Goal: Task Accomplishment & Management: Complete application form

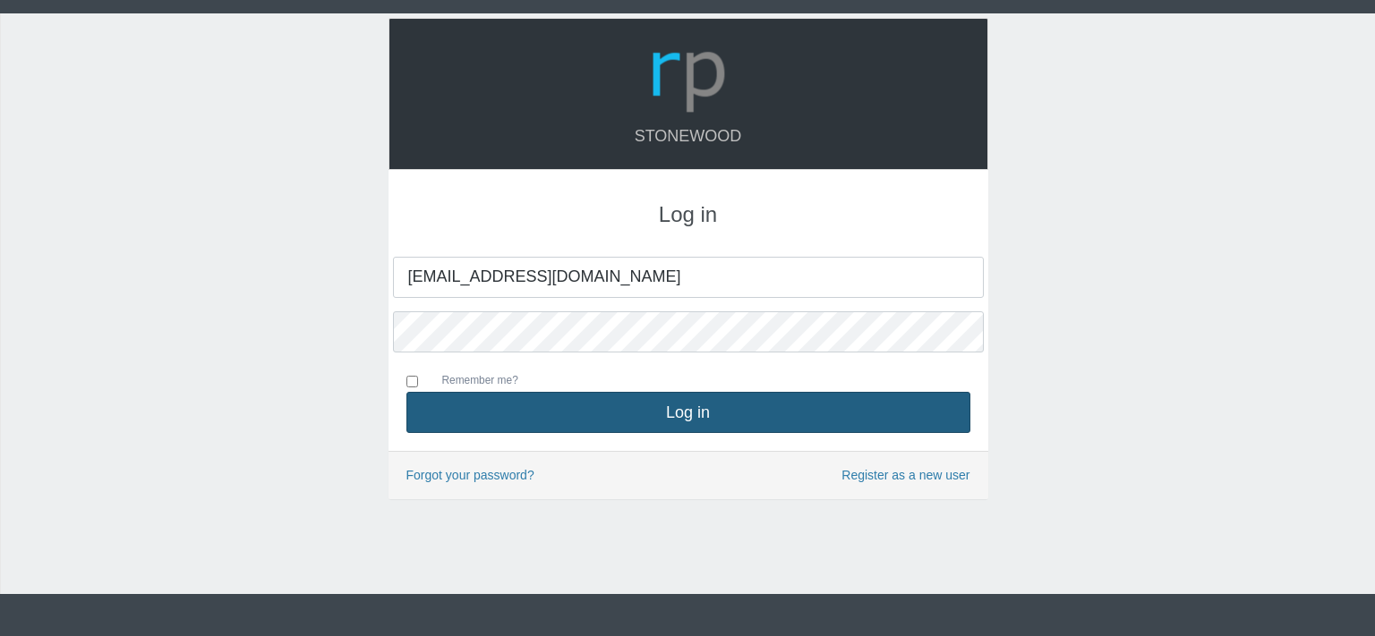
type input "[EMAIL_ADDRESS][DOMAIN_NAME]"
click at [685, 415] on button "Log in" at bounding box center [688, 412] width 564 height 41
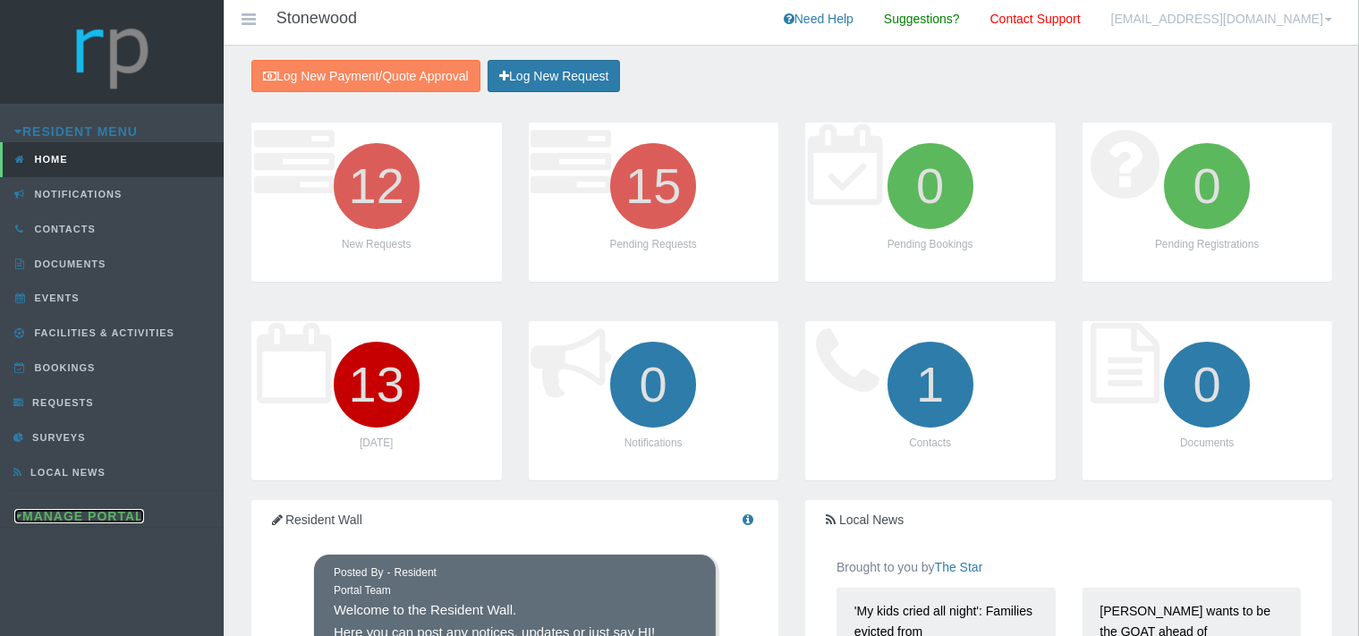
click at [85, 514] on link "Manage Portal" at bounding box center [79, 516] width 130 height 14
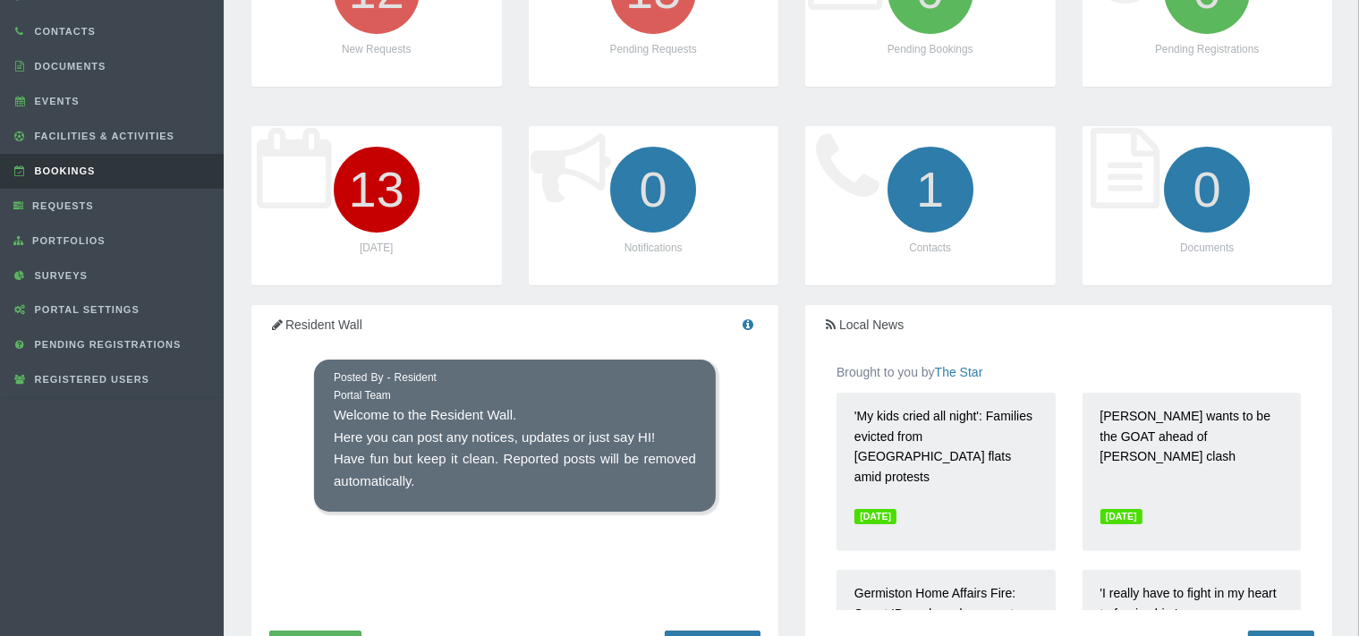
scroll to position [189, 0]
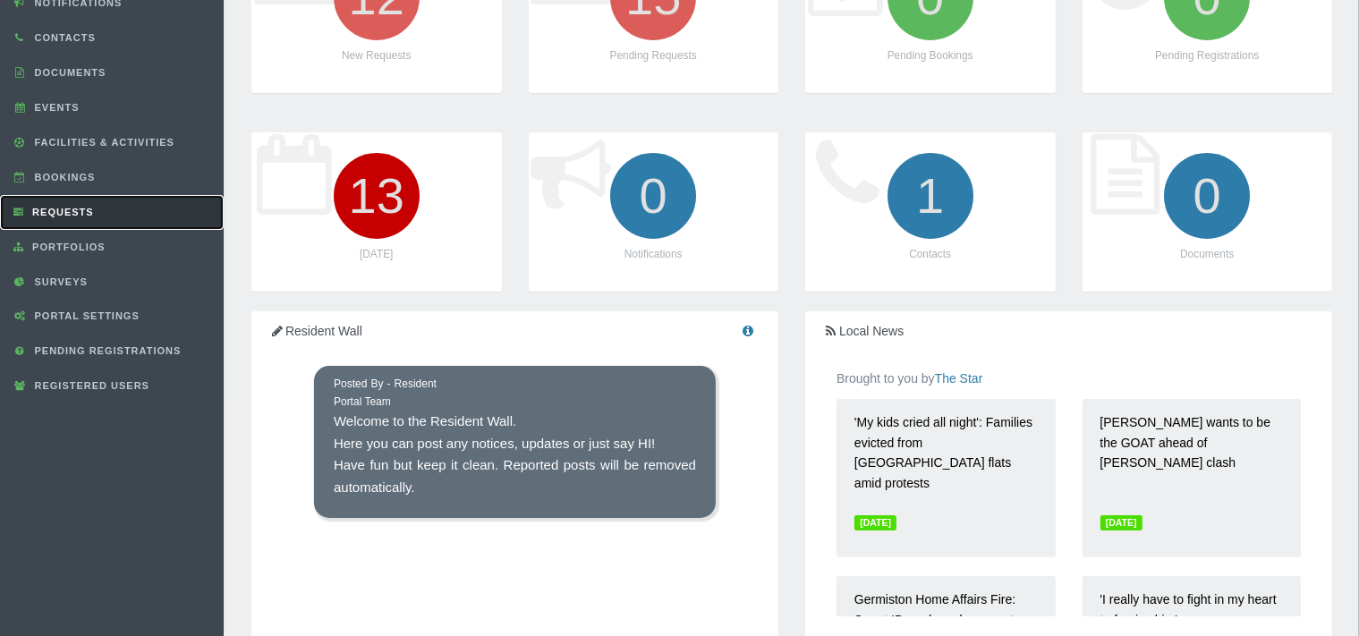
click at [69, 213] on span "Requests" at bounding box center [61, 212] width 66 height 11
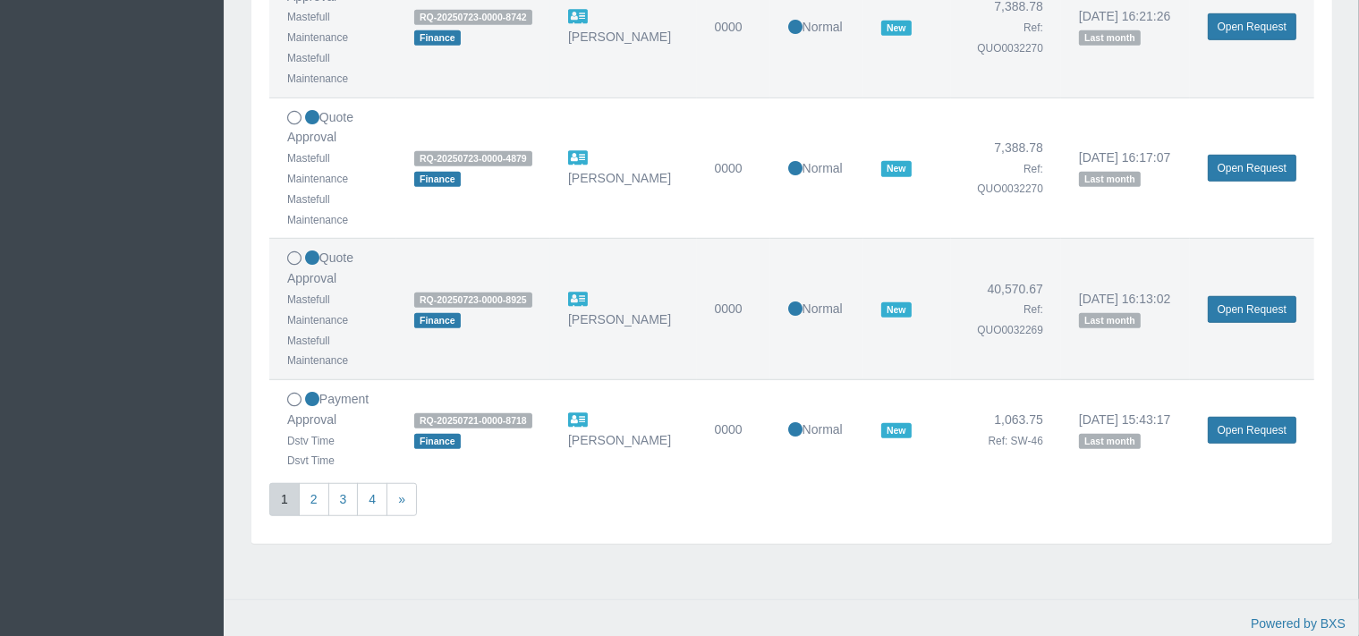
scroll to position [1236, 0]
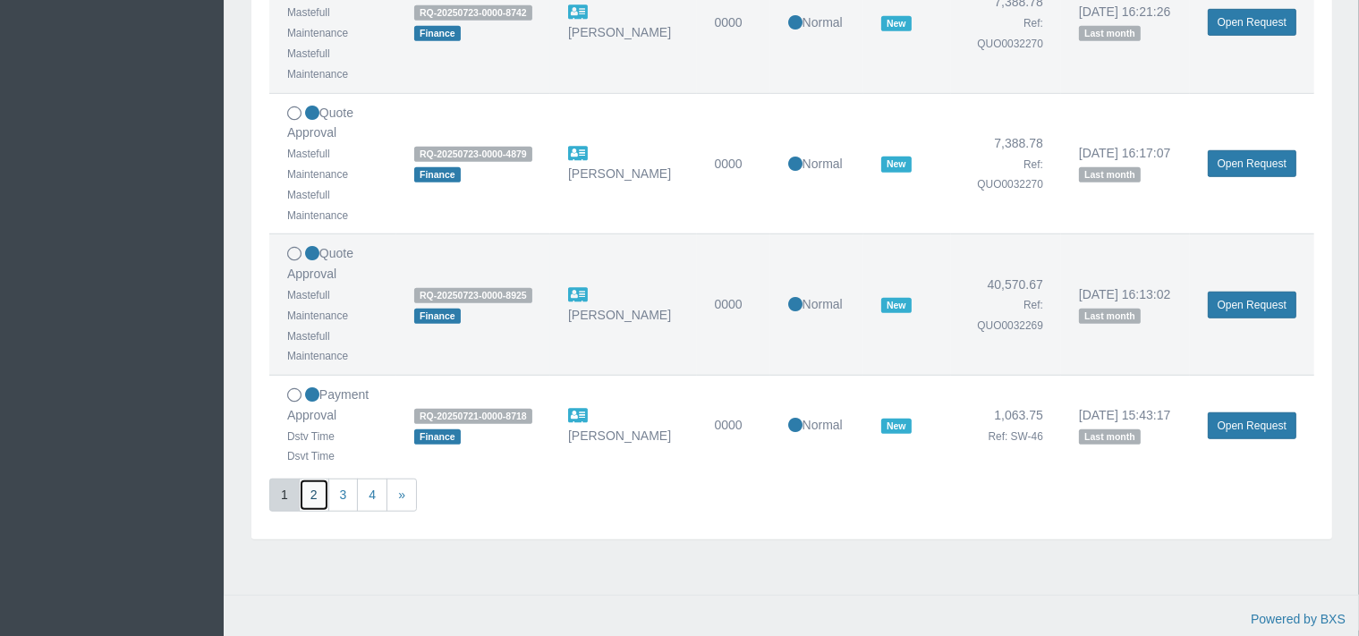
click at [313, 494] on link "2" at bounding box center [314, 495] width 30 height 33
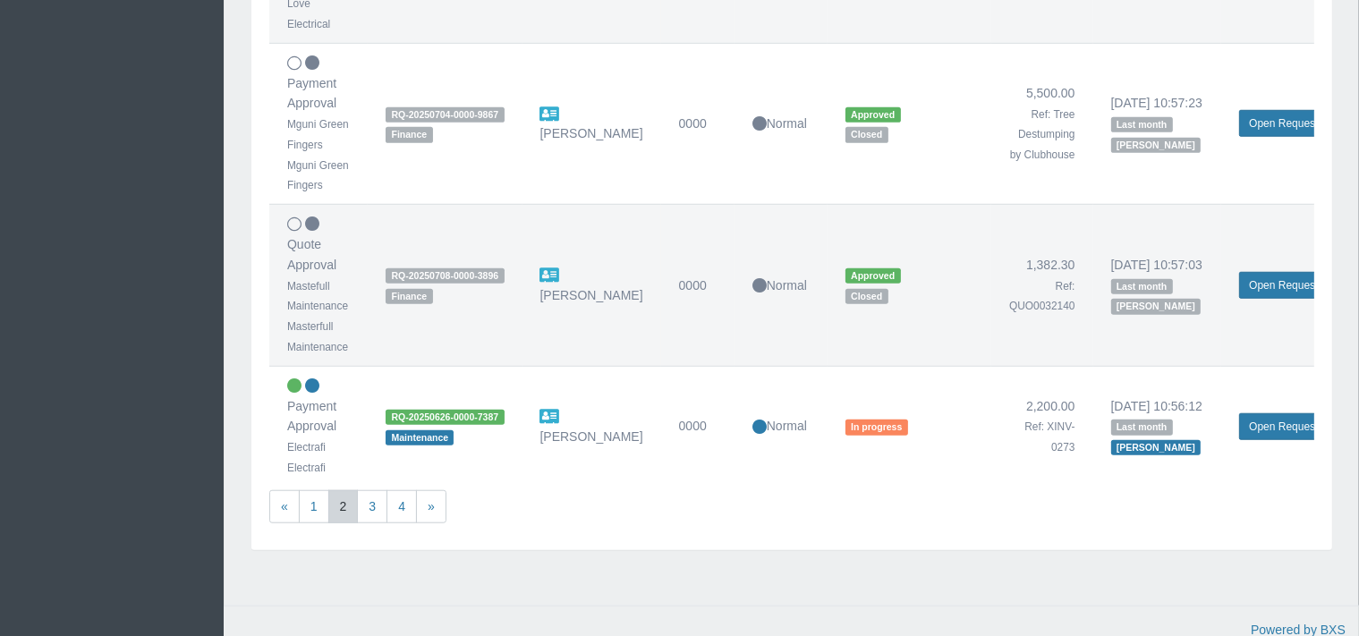
scroll to position [1496, 0]
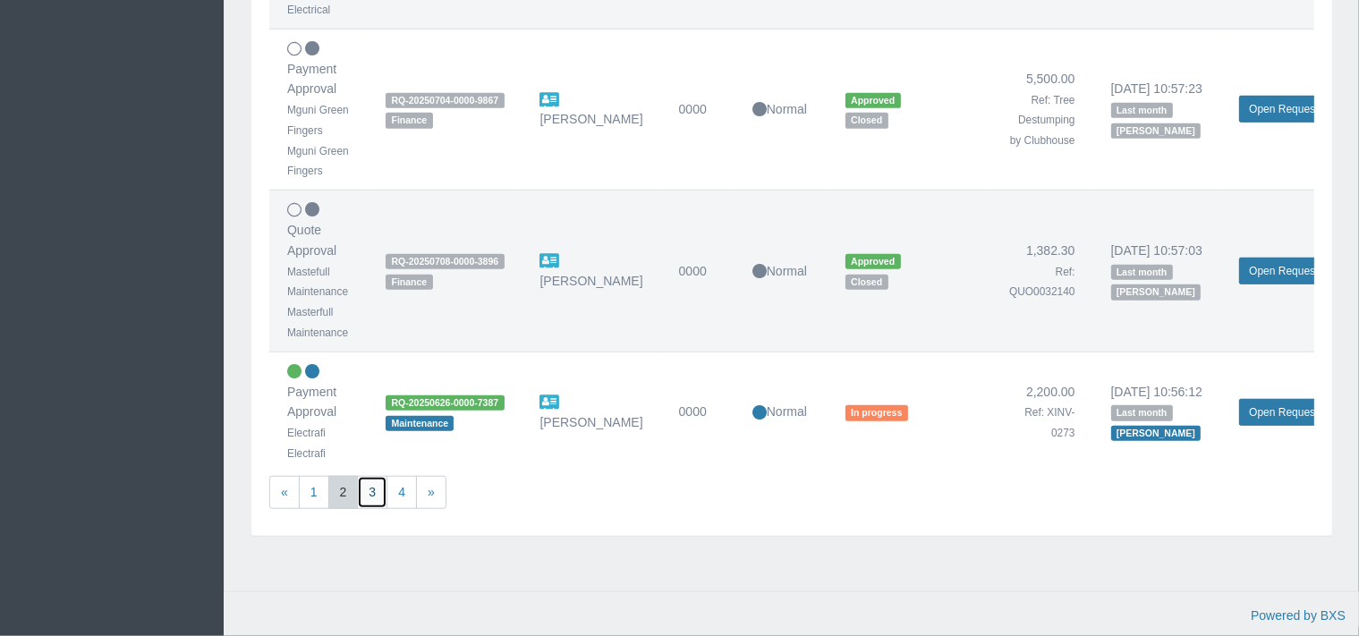
click at [373, 488] on link "3" at bounding box center [372, 492] width 30 height 33
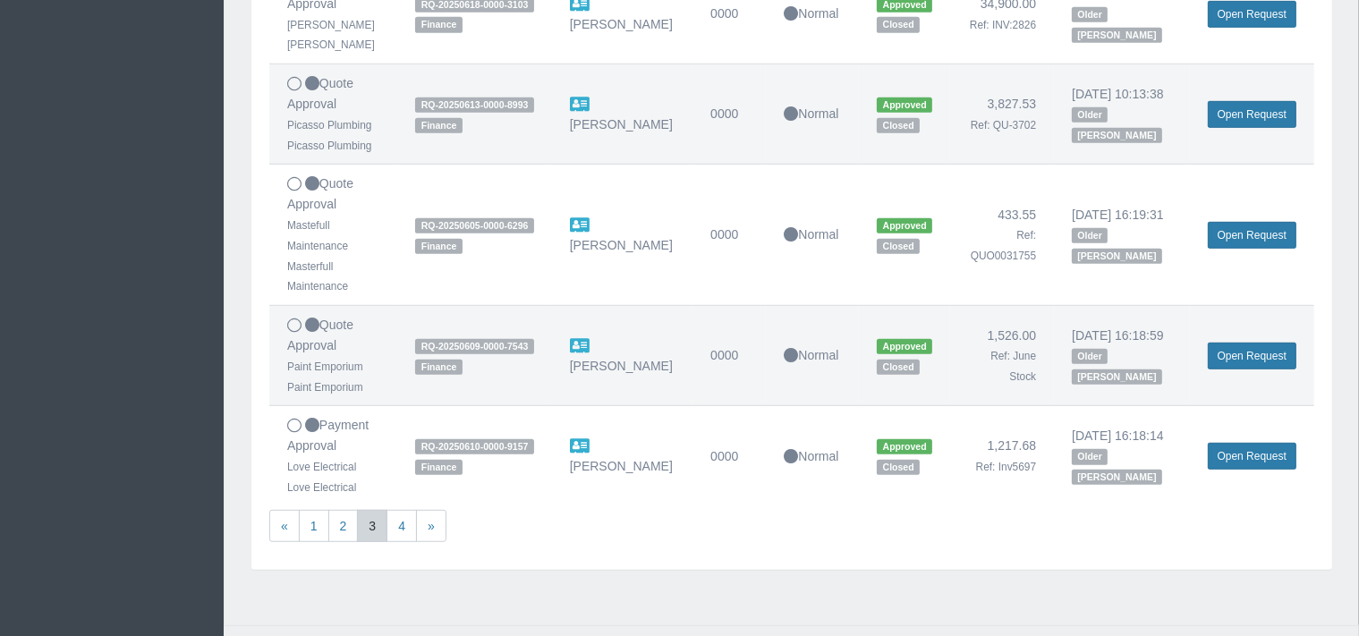
scroll to position [1113, 0]
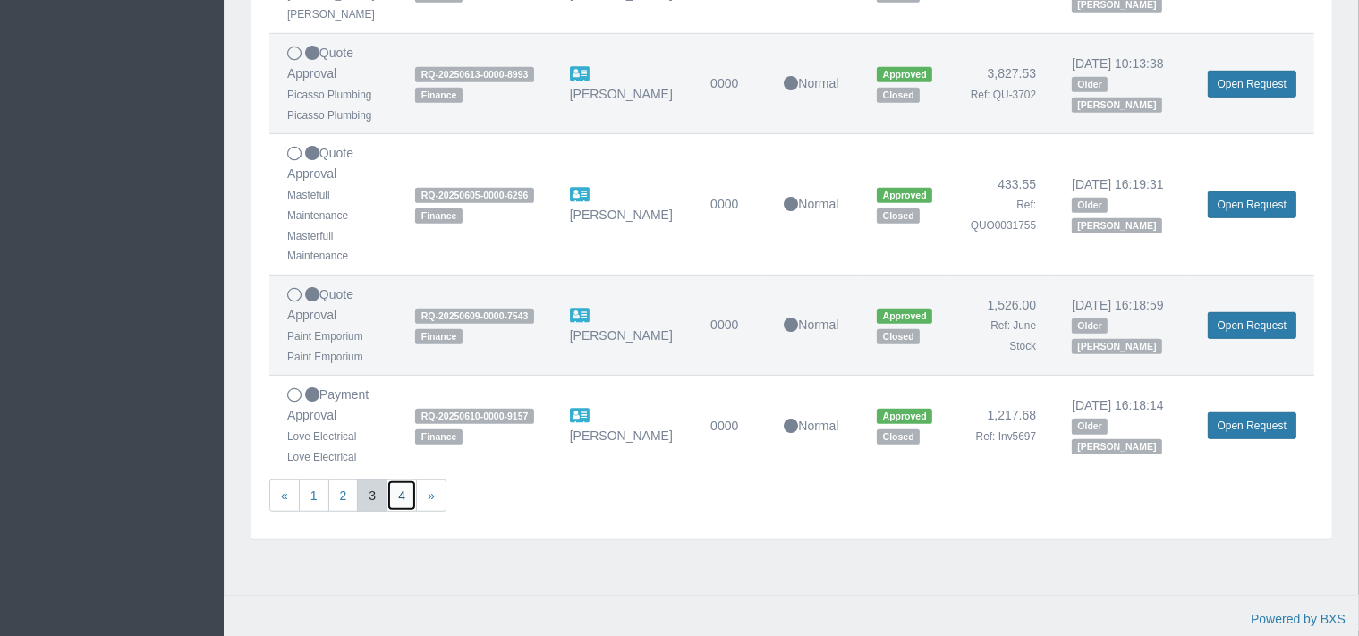
click at [406, 490] on link "4" at bounding box center [402, 496] width 30 height 33
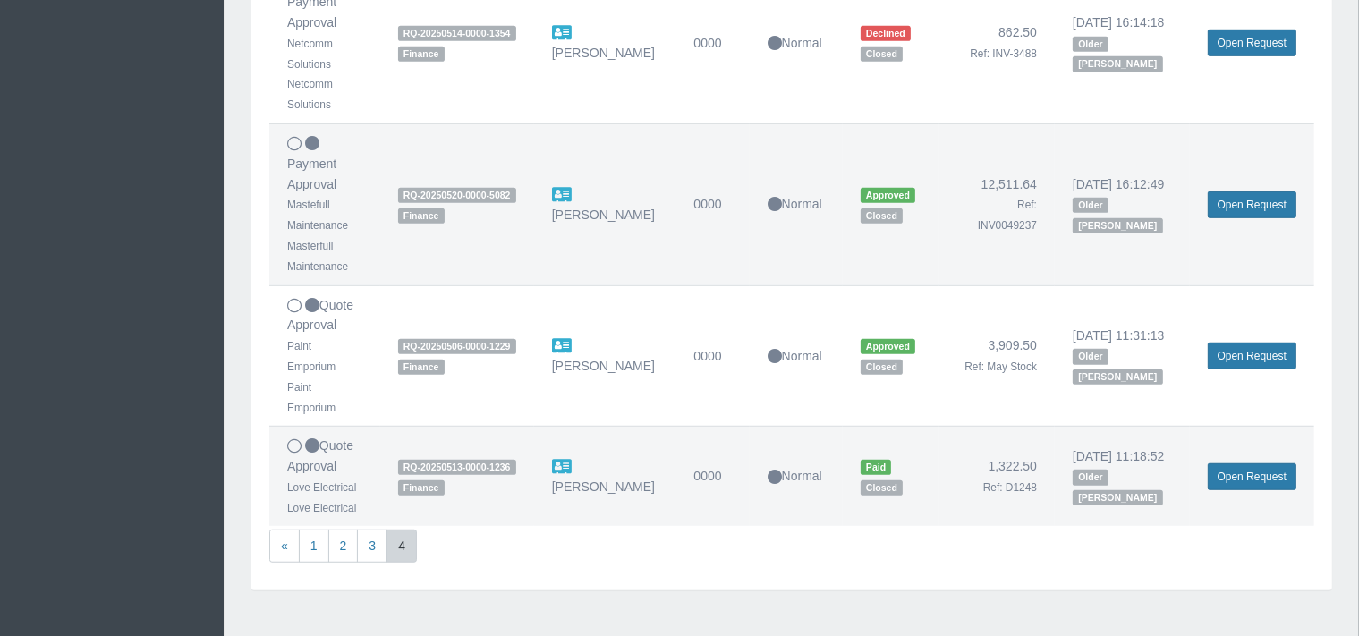
scroll to position [1156, 0]
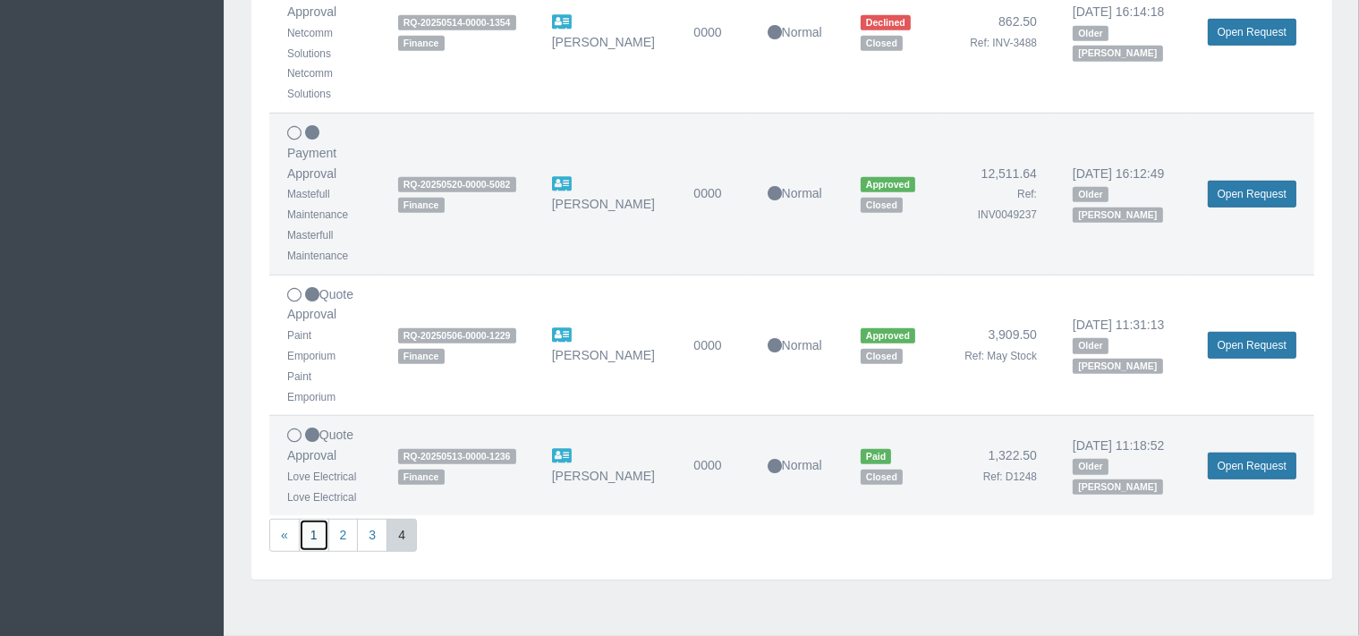
click at [316, 519] on link "1" at bounding box center [314, 535] width 30 height 33
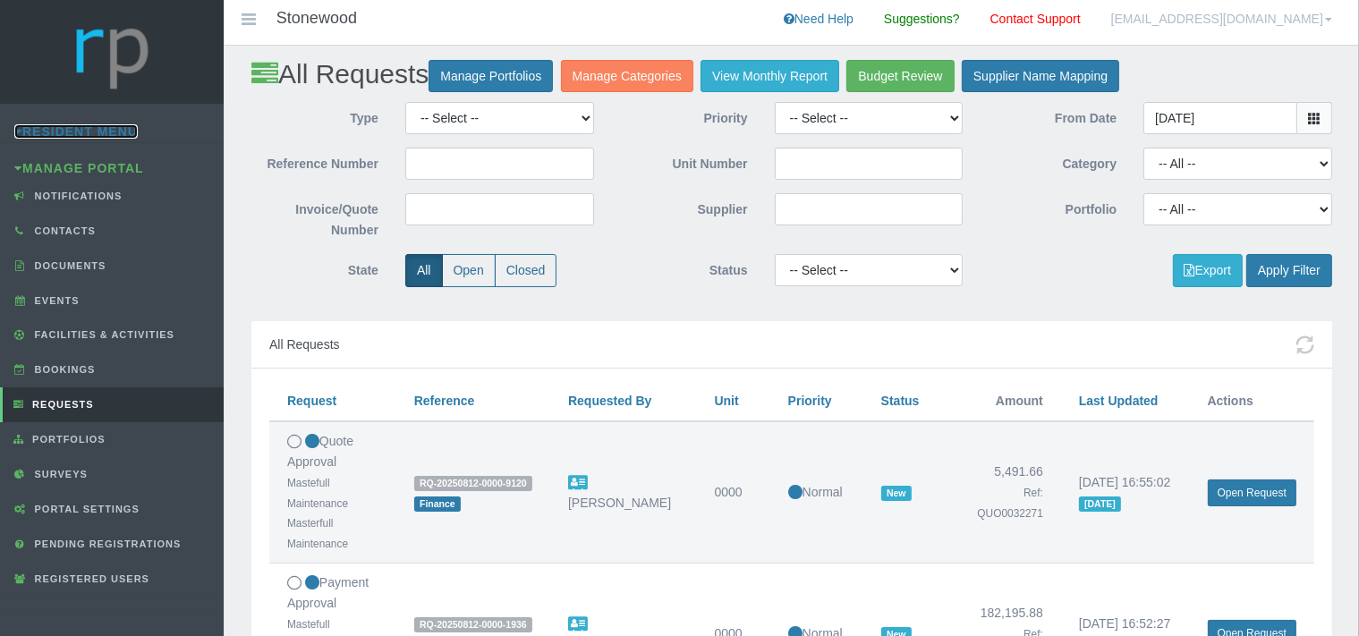
click at [105, 131] on link "Resident Menu" at bounding box center [75, 131] width 123 height 14
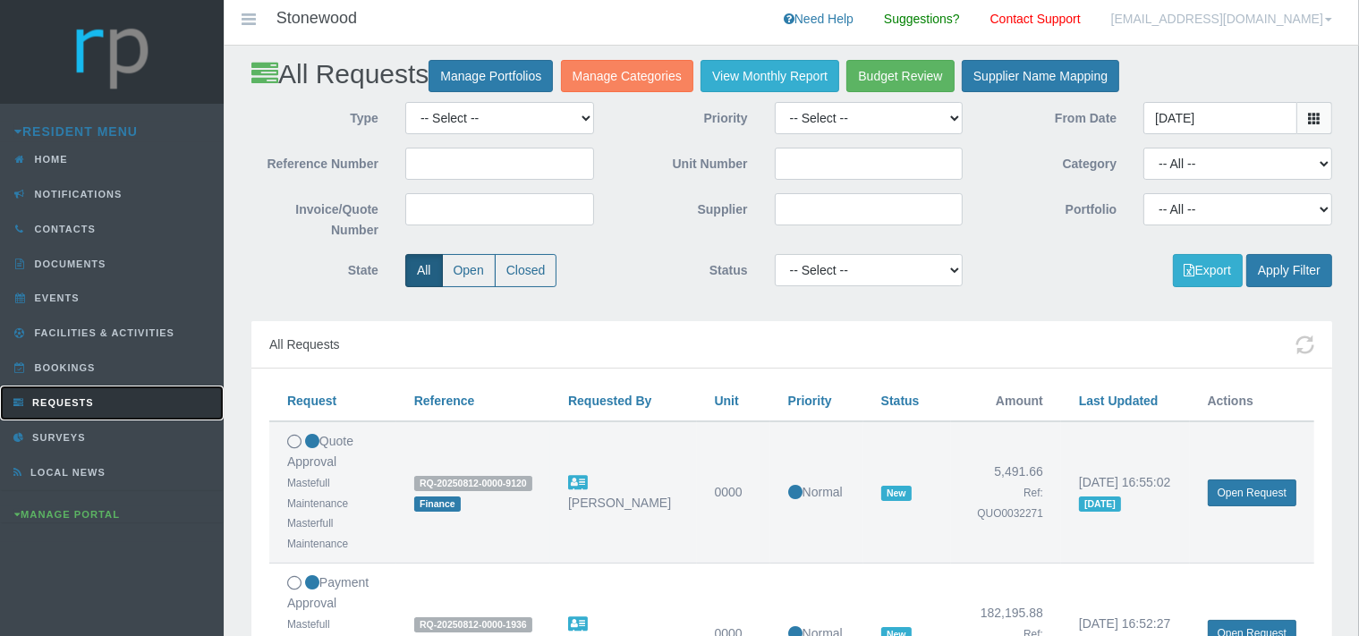
click at [89, 397] on span "Requests" at bounding box center [61, 402] width 66 height 11
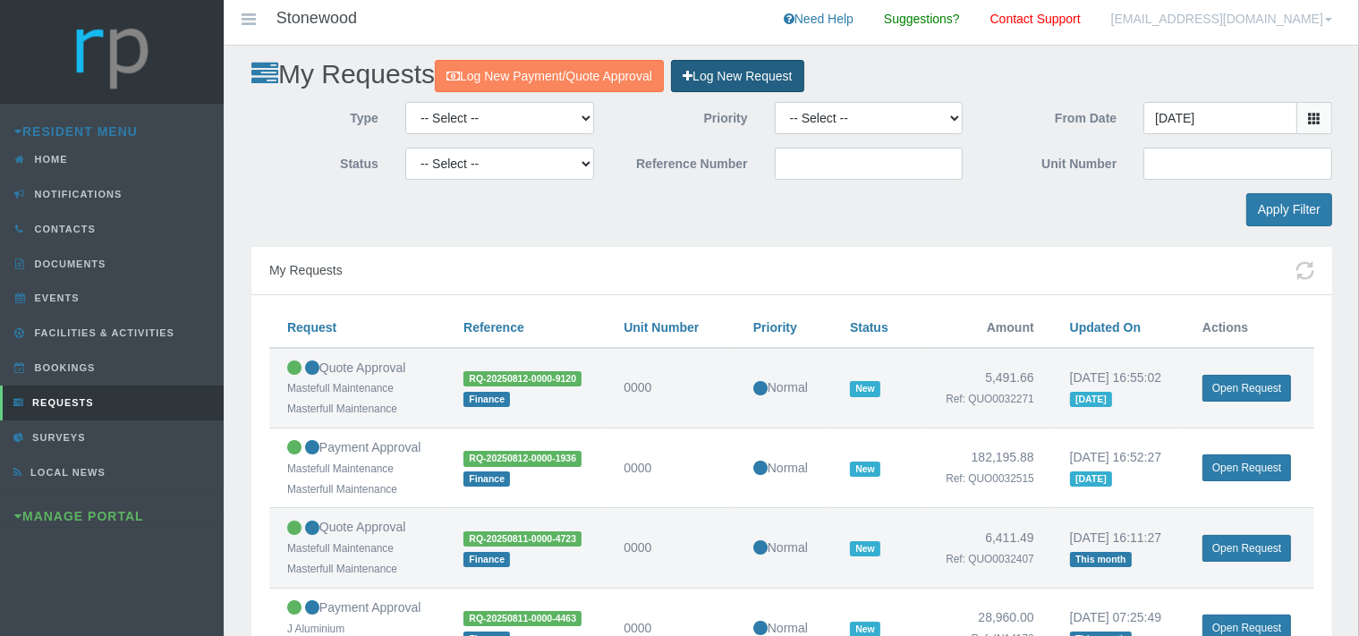
click at [756, 72] on link "Log New Request" at bounding box center [737, 76] width 132 height 33
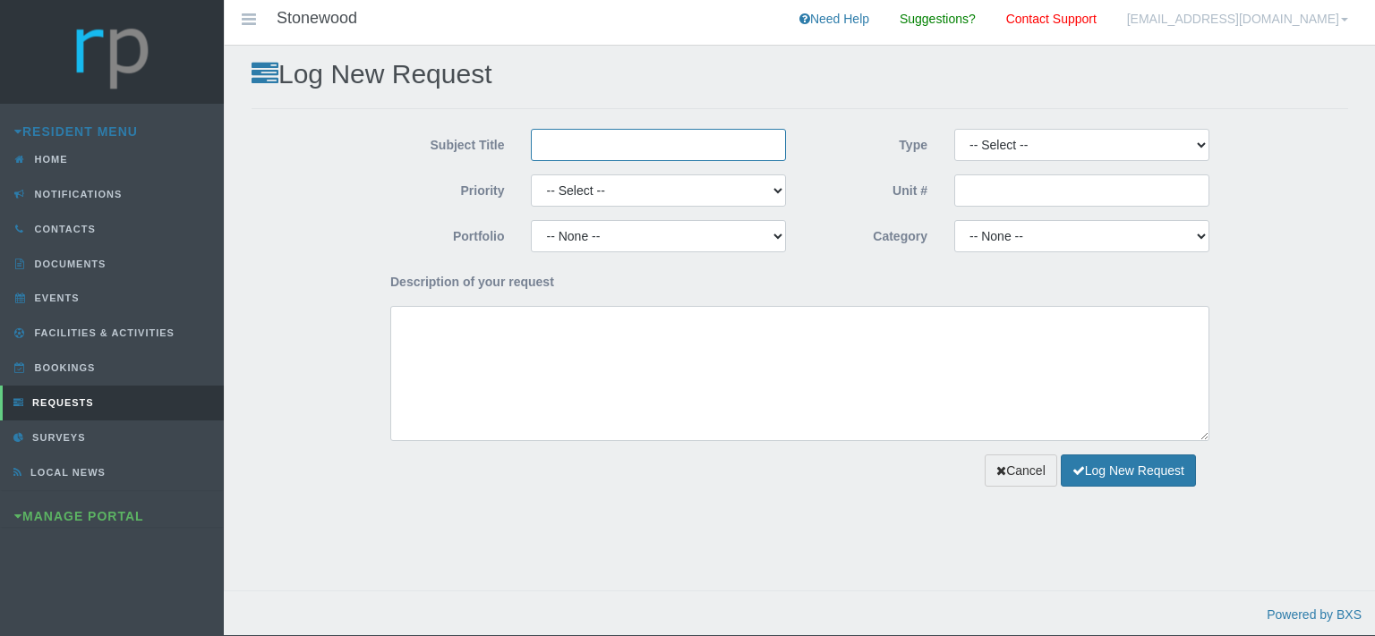
click at [643, 148] on input "Subject Title" at bounding box center [658, 145] width 255 height 32
type input "M"
type input "Mastefull Maintenance"
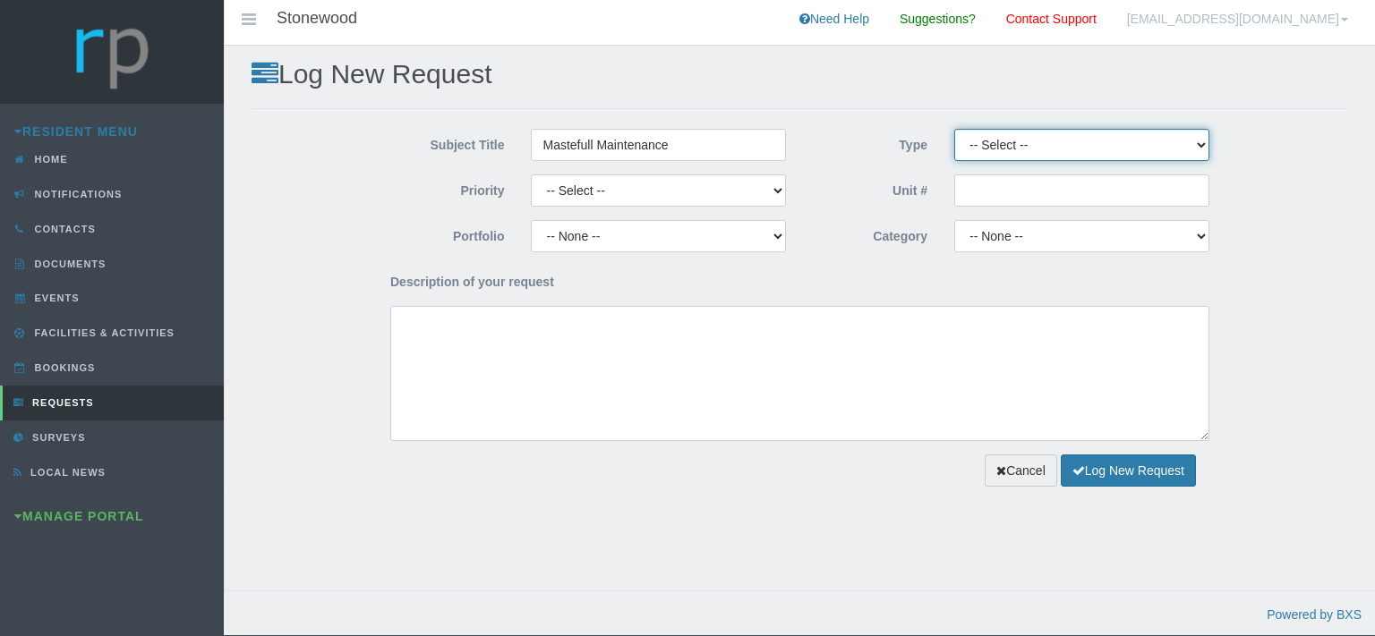
click at [954, 129] on select "-- Select -- Complaint Compliment Enquiry Request for maintenance Other (not li…" at bounding box center [1081, 145] width 255 height 32
click option "Payment Approval" at bounding box center [0, 0] width 0 height 0
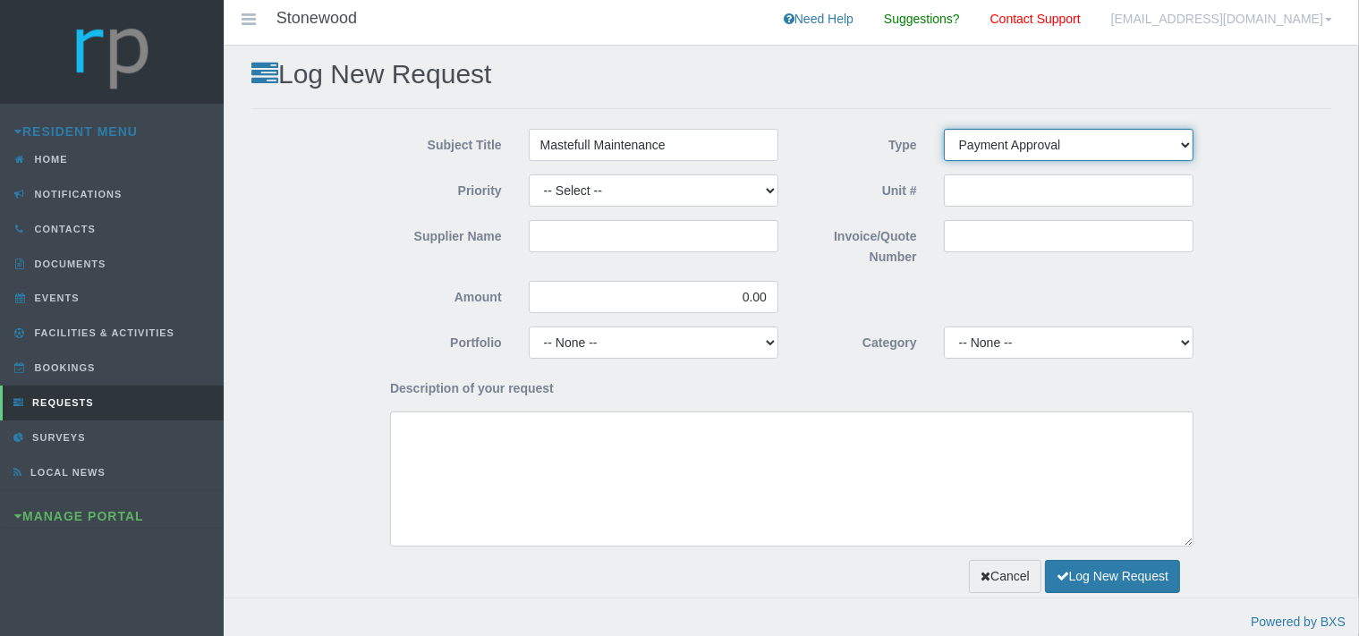
click at [944, 129] on select "-- Select -- Complaint Compliment Enquiry Request for maintenance Other (not li…" at bounding box center [1069, 145] width 250 height 32
select select "QUOTE"
click option "Quote Approval" at bounding box center [0, 0] width 0 height 0
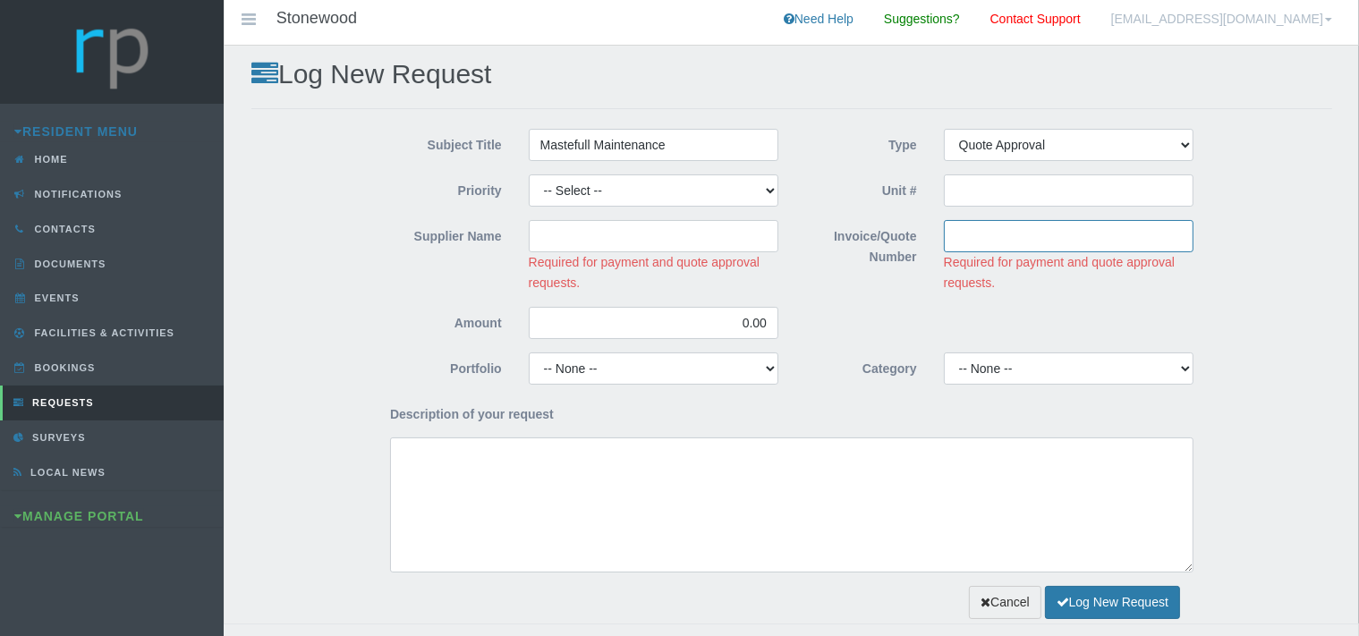
click at [968, 231] on input "Invoice/Quote Number" at bounding box center [1069, 236] width 250 height 32
paste input "QUO0032563"
type input "QUO0032563"
click at [605, 239] on input "Supplier Name" at bounding box center [654, 236] width 250 height 32
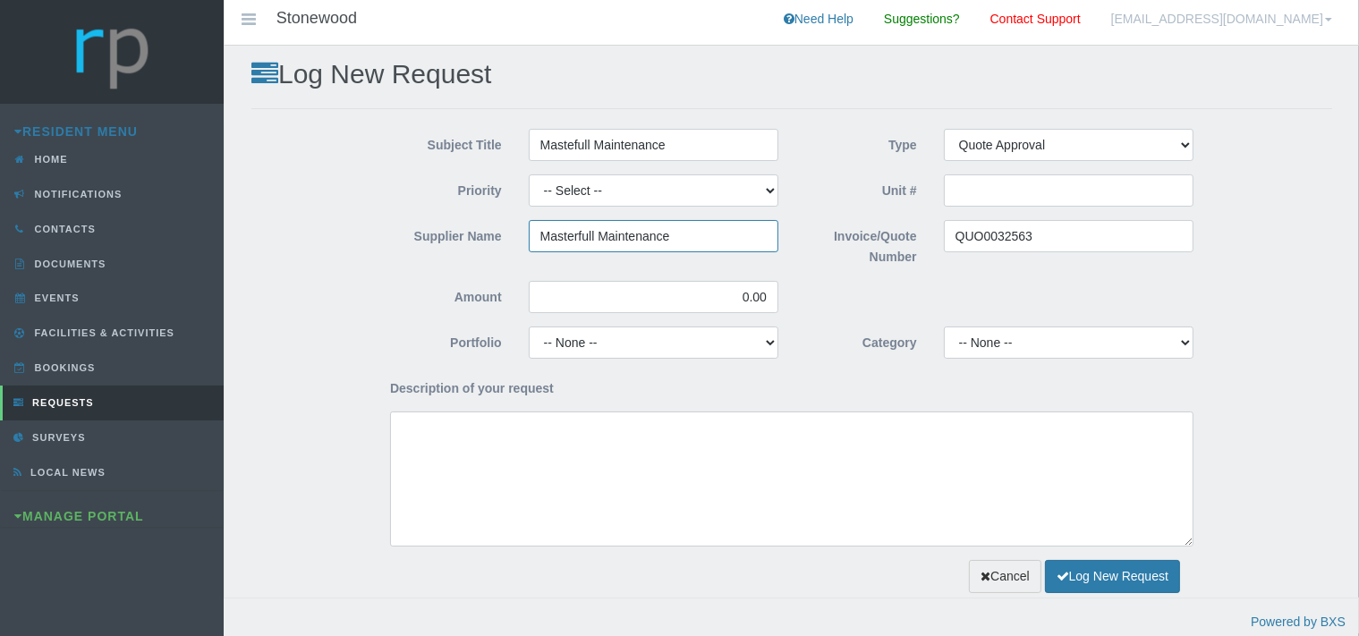
type input "Masterfull Maintenance"
click at [529, 175] on select "-- Select -- High Low Normal" at bounding box center [654, 191] width 250 height 32
select select "MEDIUM"
click option "Normal" at bounding box center [0, 0] width 0 height 0
drag, startPoint x: 768, startPoint y: 300, endPoint x: 727, endPoint y: 299, distance: 41.2
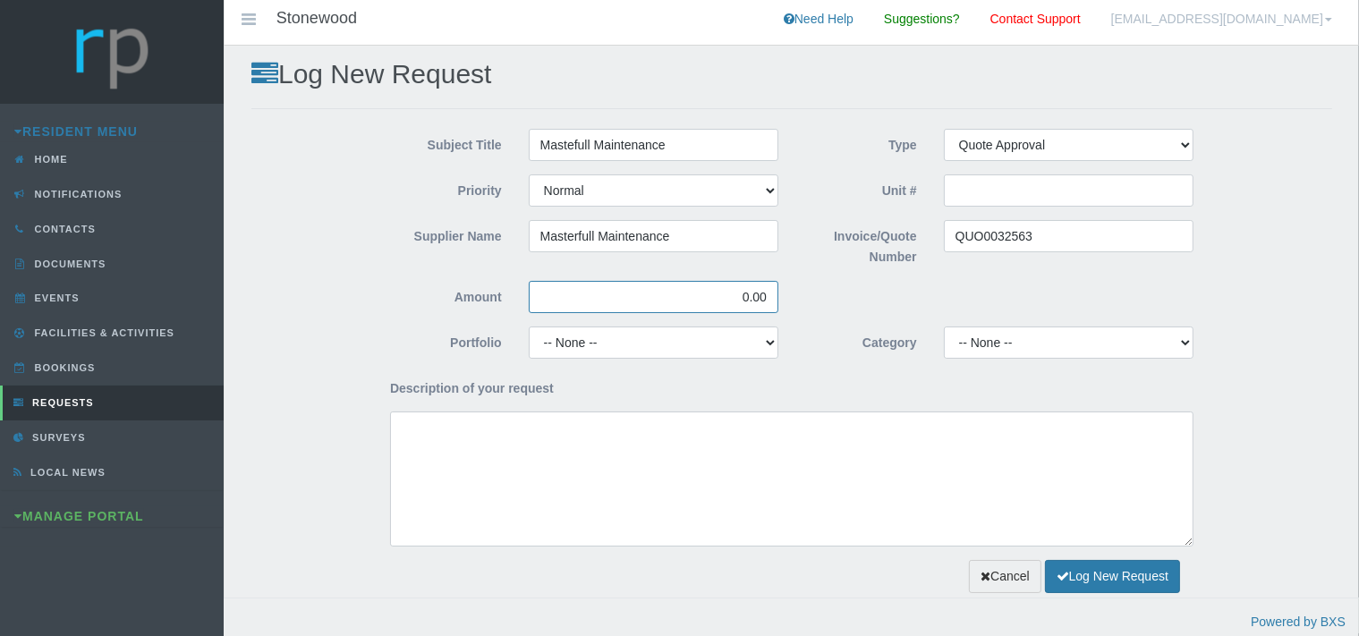
click at [727, 299] on input "0.00" at bounding box center [654, 297] width 250 height 32
type input "4,591.09"
click at [529, 327] on select "-- None -- Chairperson Communication Estate Manager Finance Gardens Maintenance…" at bounding box center [654, 343] width 250 height 32
select select "FINANCE"
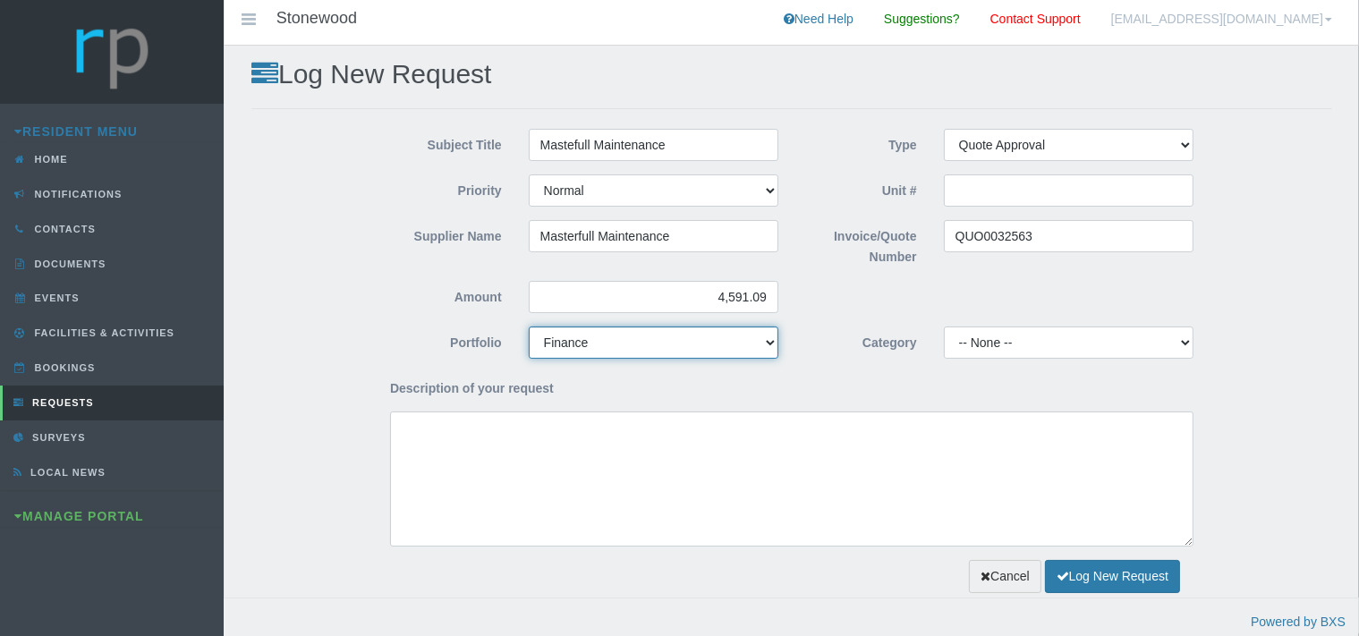
click option "Finance" at bounding box center [0, 0] width 0 height 0
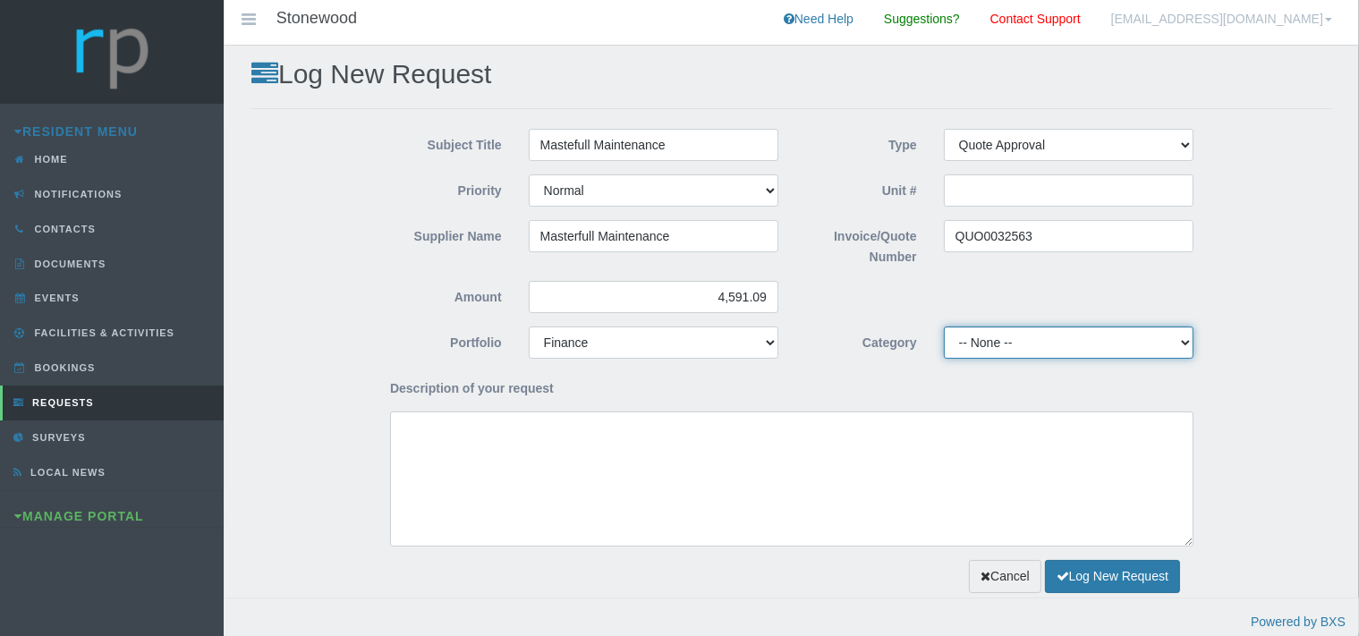
click at [944, 327] on select "-- None -- 10 YMP - Borehole 10 YMP - Fire Equipment 10 YMP - Garden upgrades 1…" at bounding box center [1069, 343] width 250 height 32
select select "301822b8-e3d9-43d0-9818-93cde88f4bf0"
click option "10 YMP - Garden upgrades" at bounding box center [0, 0] width 0 height 0
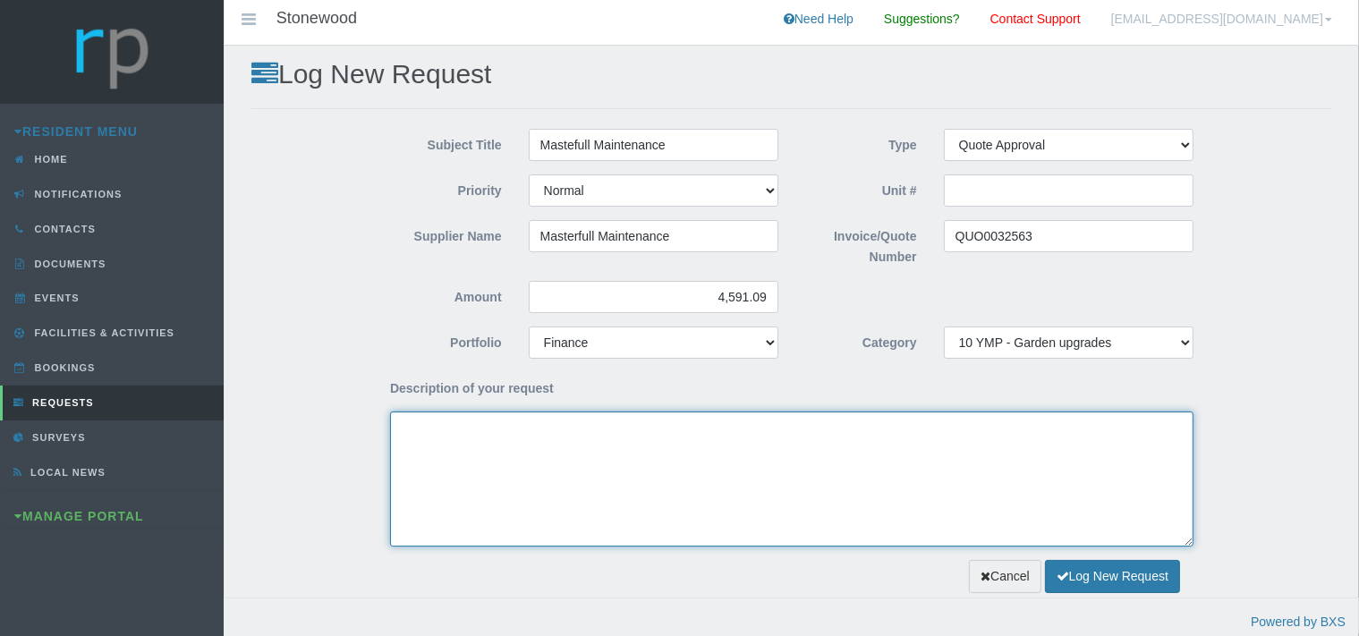
click at [496, 448] on textarea "Description of your request" at bounding box center [792, 479] width 804 height 135
type textarea "G"
click at [605, 449] on textarea "Dear Trustees, We kindly request approval for the" at bounding box center [792, 479] width 804 height 135
paste textarea "Pathway next to unit 52 - Cobble edging"
click at [405, 471] on textarea "Dear Trustees, We kindly request approval for the Pathway next to unit 52 - Cob…" at bounding box center [792, 479] width 804 height 135
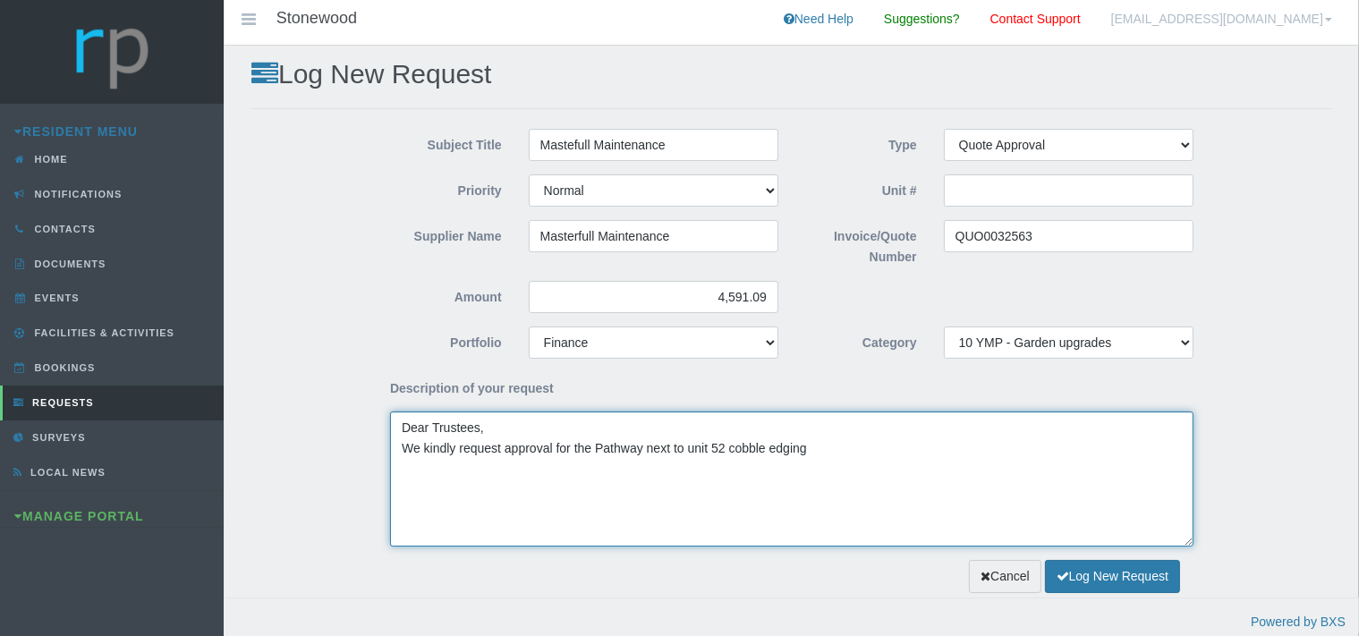
click at [600, 452] on textarea "Dear Trustees, We kindly request approval for the Pathway next to unit 52 cobbl…" at bounding box center [792, 479] width 804 height 135
drag, startPoint x: 721, startPoint y: 452, endPoint x: 643, endPoint y: 449, distance: 78.8
click at [643, 449] on textarea "Dear Trustees, We kindly request approval for the pathway next to unit 52 cobbl…" at bounding box center [792, 479] width 804 height 135
click at [728, 449] on textarea "Dear Trustees, We kindly request approval for the pathway cobble edging" at bounding box center [792, 479] width 804 height 135
click at [729, 457] on textarea "Dear Trustees, We kindly request approval for the pathway cobble edging" at bounding box center [792, 479] width 804 height 135
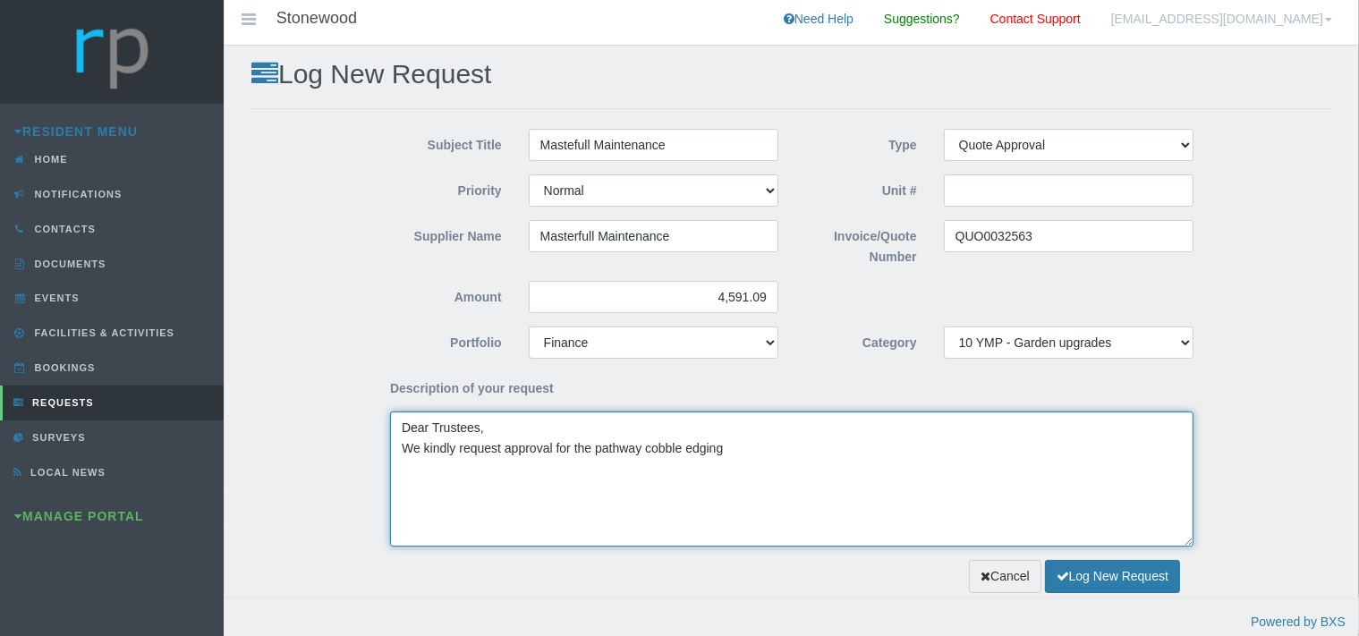
paste textarea "next to unit 52"
click at [728, 453] on textarea "Dear Trustees, We kindly request approval for the pathway cobble edging next to…" at bounding box center [792, 479] width 804 height 135
drag, startPoint x: 643, startPoint y: 446, endPoint x: 596, endPoint y: 448, distance: 46.6
click at [596, 448] on textarea "Dear Trustees, We kindly request approval for the pathway cobble edging next to…" at bounding box center [792, 479] width 804 height 135
click at [675, 453] on textarea "Dear Trustees, We kindly request approval for the cobble edging next to unit 52" at bounding box center [792, 479] width 804 height 135
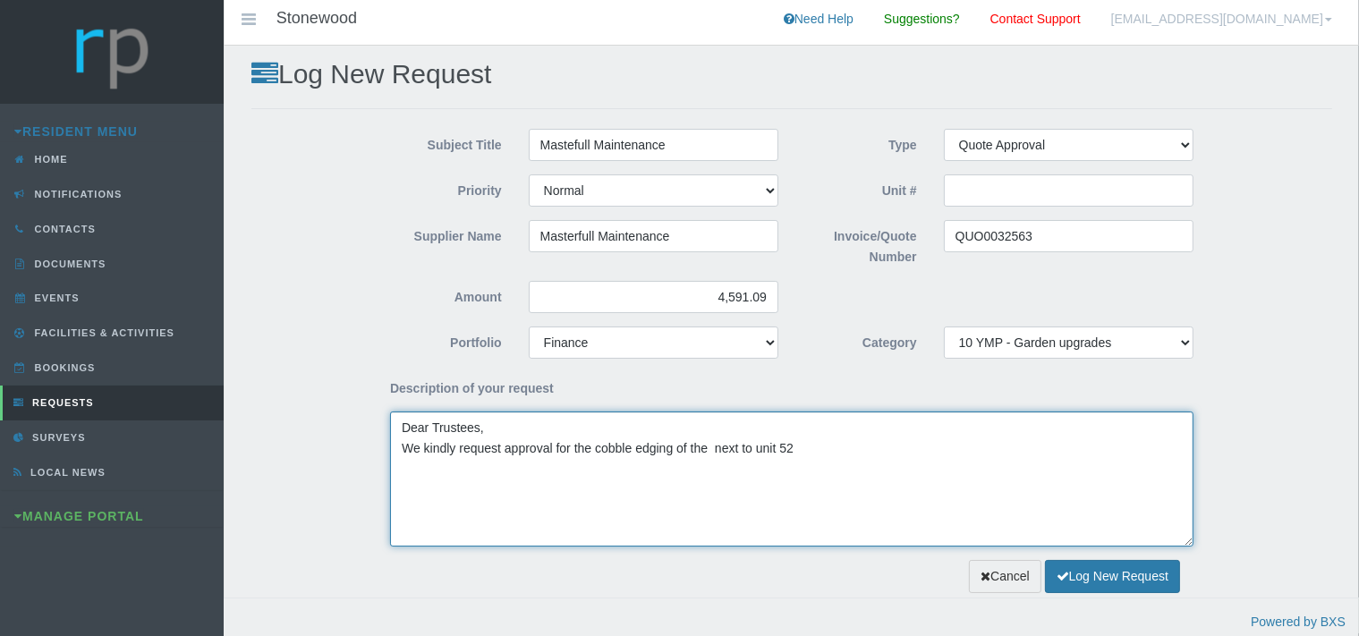
click at [711, 449] on textarea "Dear Trustees, We kindly request approval for the cobble edging of the next to …" at bounding box center [792, 479] width 804 height 135
paste textarea "pathway"
click at [854, 449] on textarea "Dear Trustees, We kindly request approval for the cobble edging of the pathway …" at bounding box center [792, 479] width 804 height 135
type textarea "Dear Trustees, We kindly request approval for the cobble edging of the pathway …"
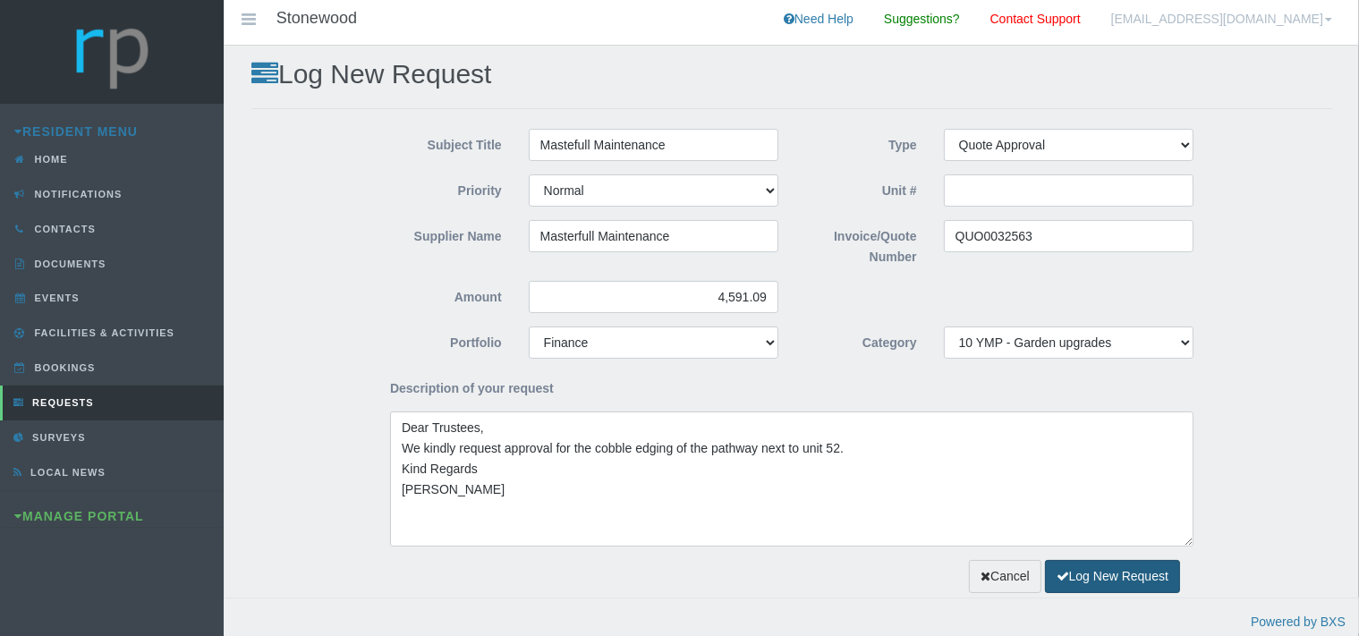
click at [1108, 575] on button "Log New Request" at bounding box center [1112, 576] width 135 height 33
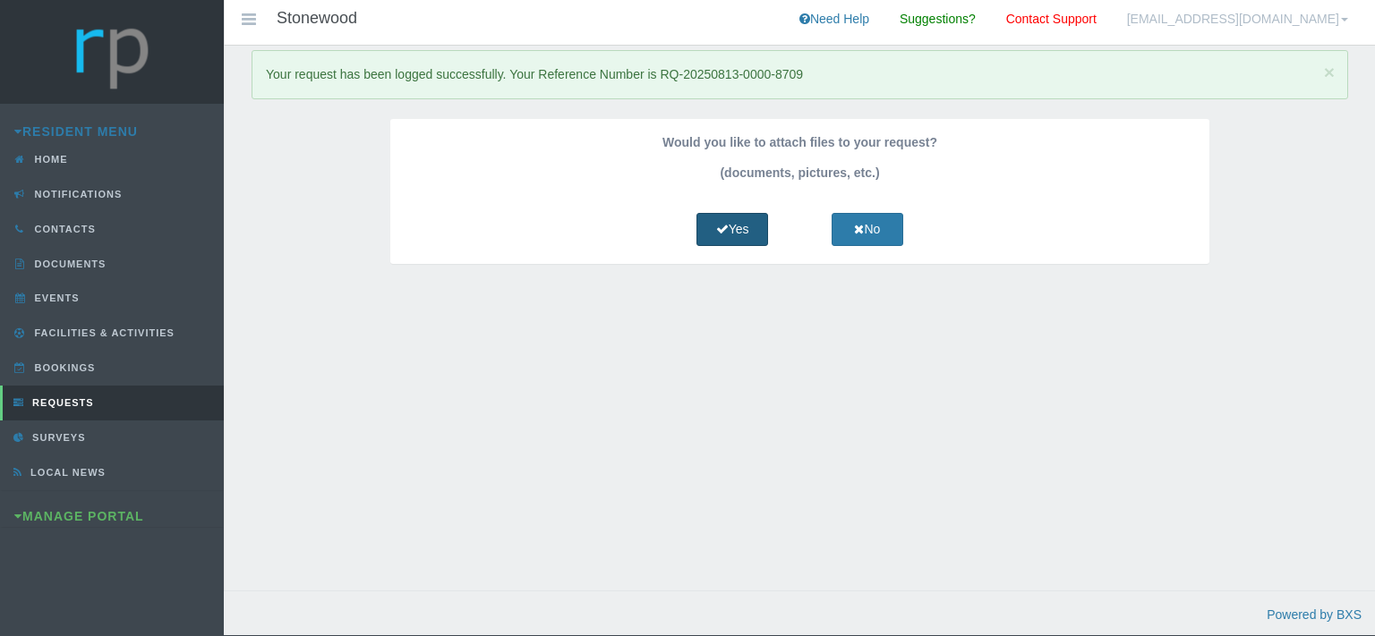
click at [745, 230] on link "Yes" at bounding box center [732, 229] width 72 height 33
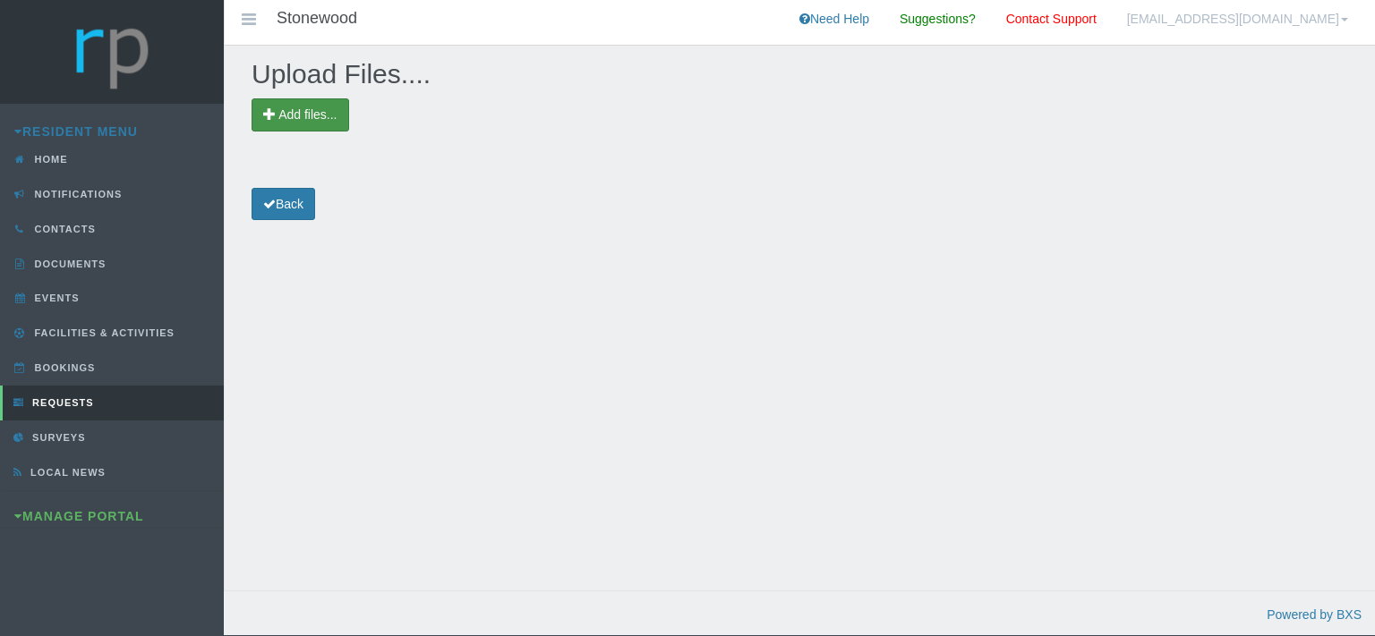
click at [331, 111] on span "Add files..." at bounding box center [307, 114] width 58 height 14
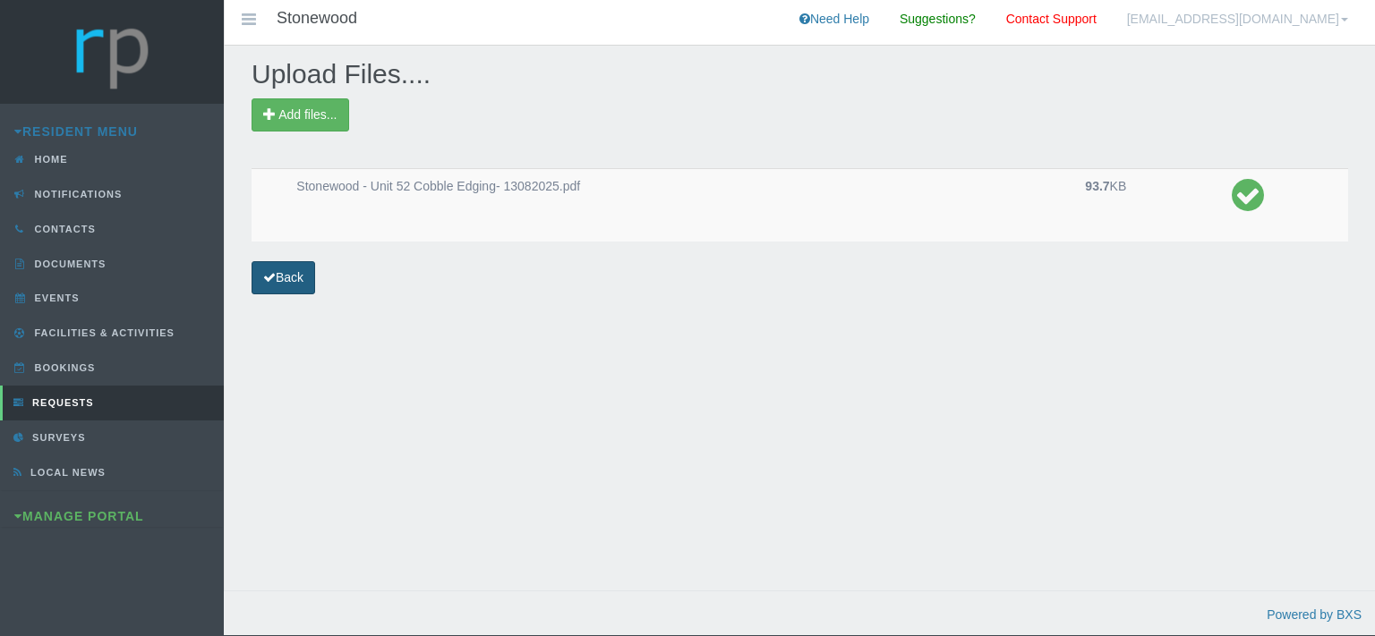
click at [306, 274] on link "Back" at bounding box center [283, 277] width 64 height 33
